Goal: Find specific page/section: Find specific page/section

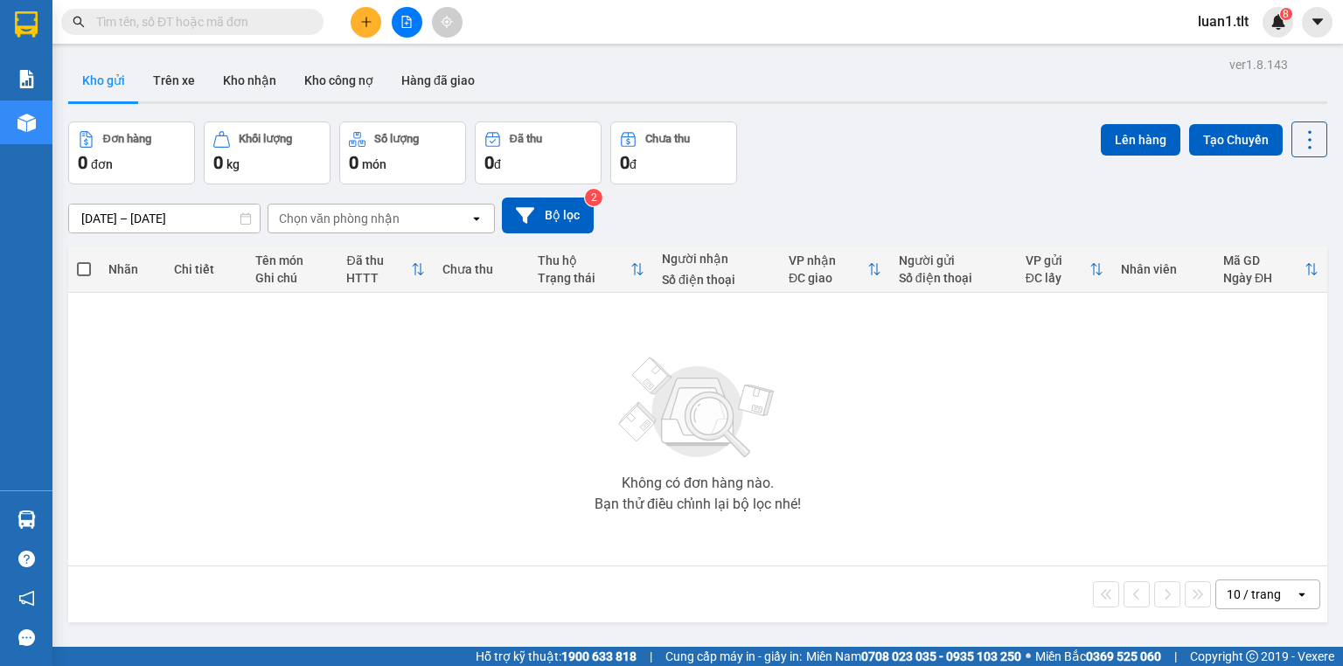
click at [59, 508] on main "ver 1.8.143 Kho gửi Trên xe Kho nhận Kho công nợ Hàng đã giao Đơn hàng 0 đơn Kh…" at bounding box center [671, 323] width 1343 height 647
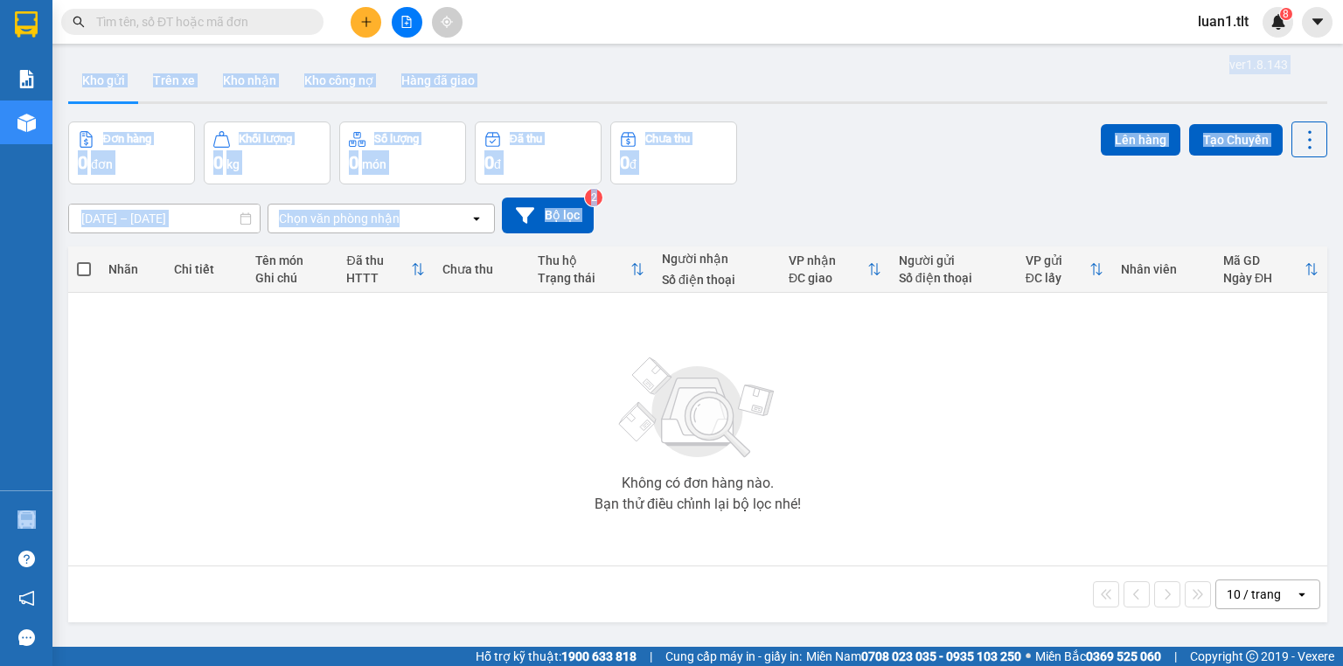
click at [52, 511] on section "Kết quả tìm kiếm ( 0 ) Bộ lọc Ngày tạo đơn gần nhất No Data luan1.tlt 8 Báo cáo…" at bounding box center [671, 333] width 1343 height 666
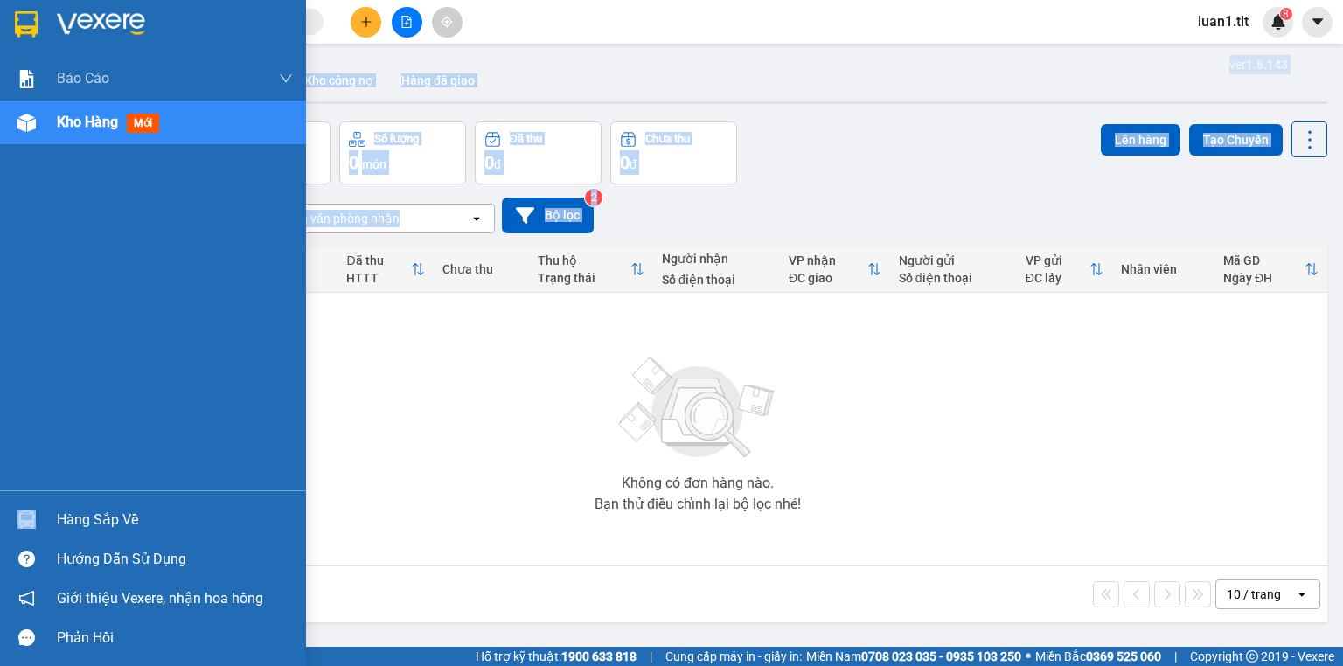
click at [52, 511] on div "Hàng sắp về" at bounding box center [153, 519] width 306 height 39
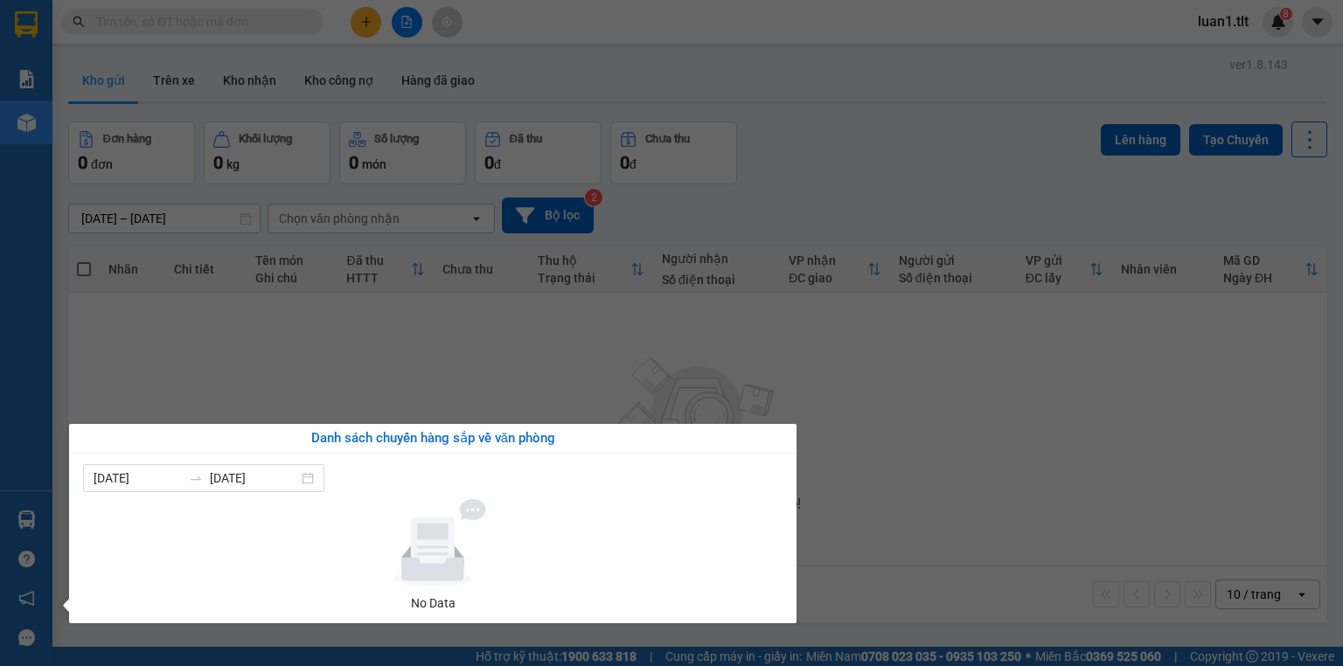
click at [858, 540] on section "Kết quả tìm kiếm ( 0 ) Bộ lọc Ngày tạo đơn gần nhất No Data luan1.tlt 8 Báo cáo…" at bounding box center [671, 333] width 1343 height 666
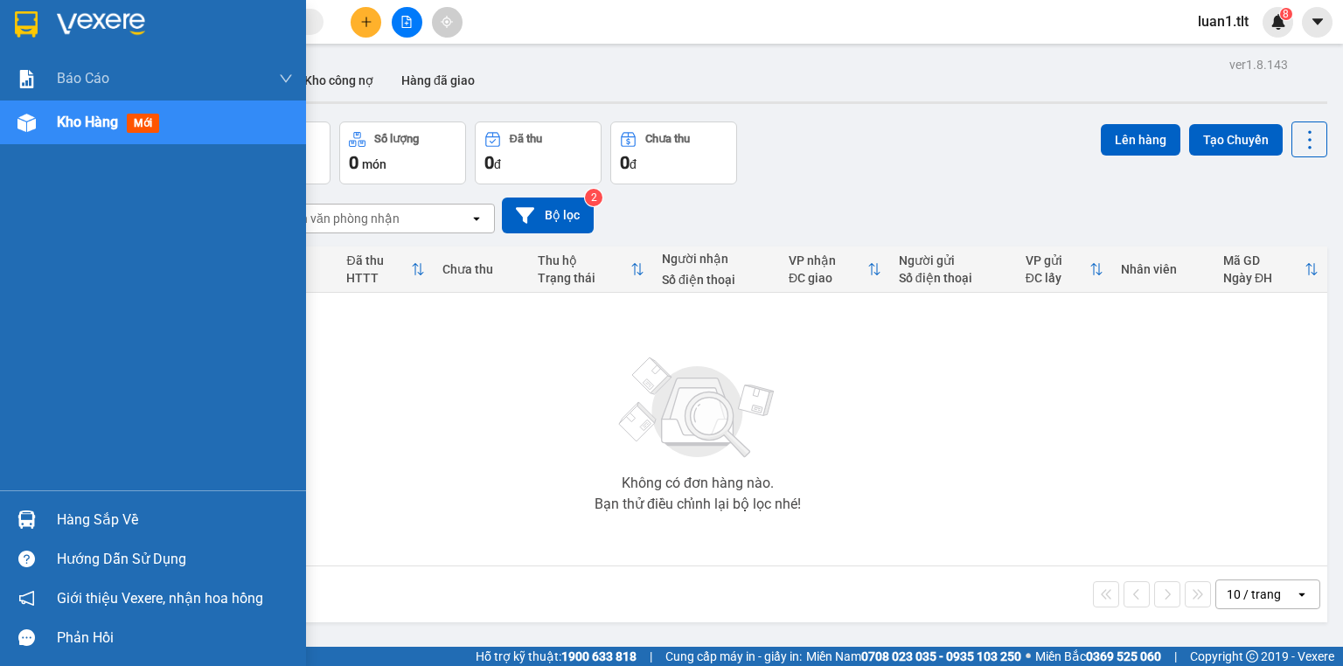
click at [40, 520] on div at bounding box center [26, 520] width 31 height 31
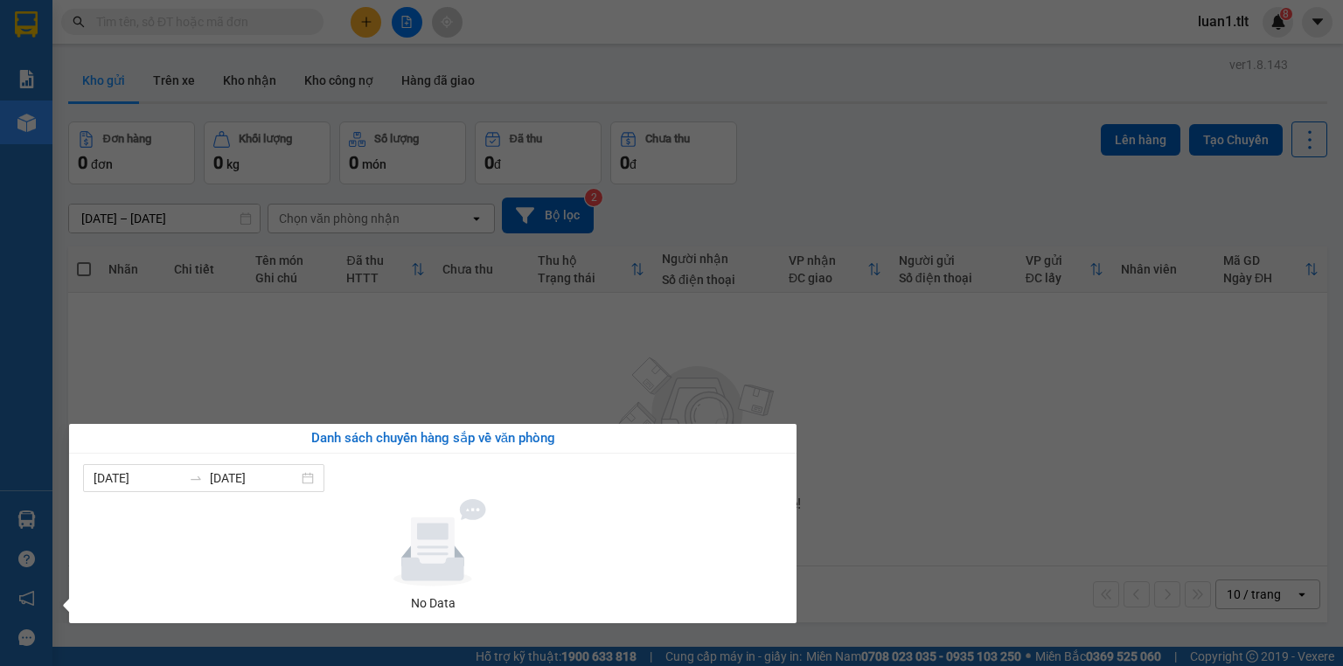
click at [773, 350] on section "Kết quả tìm kiếm ( 0 ) Bộ lọc Ngày tạo đơn gần nhất No Data luan1.tlt 8 Báo cáo…" at bounding box center [671, 333] width 1343 height 666
